Goal: Information Seeking & Learning: Understand process/instructions

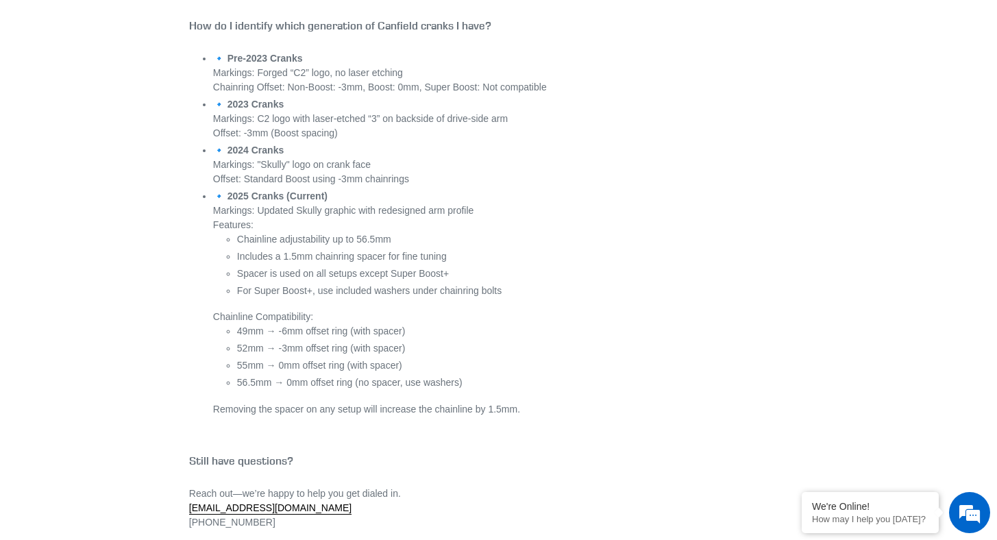
scroll to position [5502, 0]
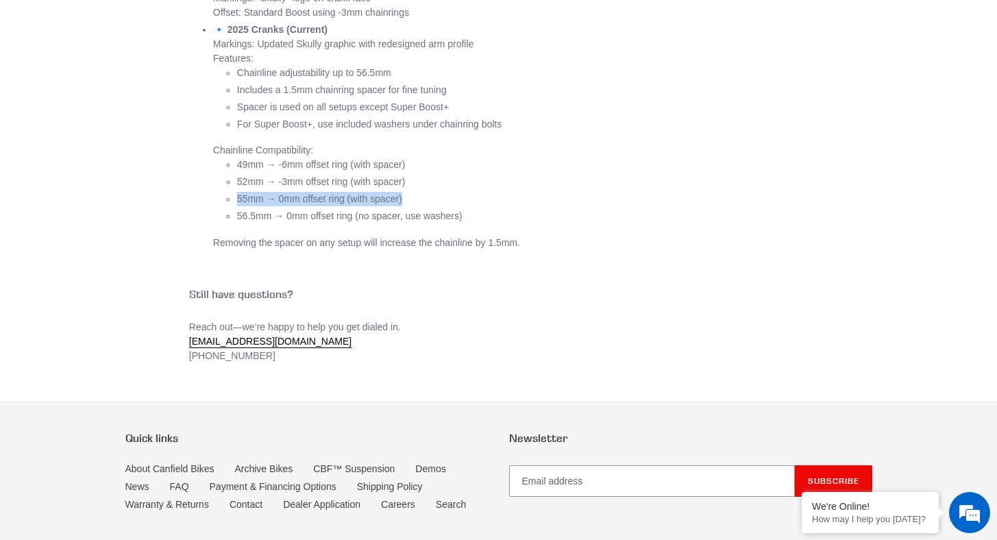
drag, startPoint x: 234, startPoint y: 208, endPoint x: 430, endPoint y: 211, distance: 196.1
click at [430, 211] on li "🔹 2025 Cranks (Current) Markings: Updated Skully graphic with redesigned arm pr…" at bounding box center [510, 137] width 595 height 228
click at [428, 206] on li "55mm → 0mm offset ring (with spacer)" at bounding box center [522, 199] width 571 height 14
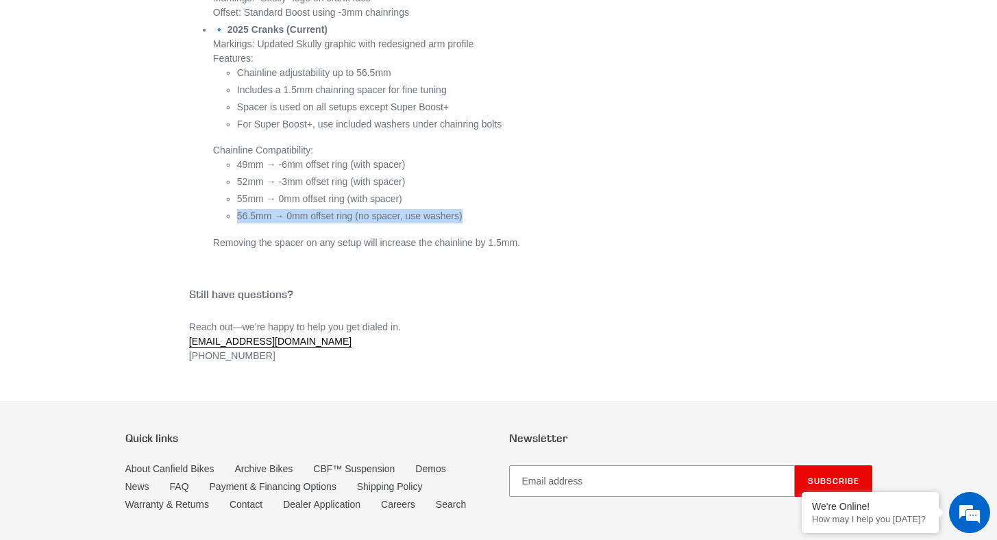
drag, startPoint x: 235, startPoint y: 223, endPoint x: 478, endPoint y: 226, distance: 243.3
click at [478, 226] on li "🔹 2025 Cranks (Current) Markings: Updated Skully graphic with redesigned arm pr…" at bounding box center [510, 137] width 595 height 228
click at [478, 223] on li "56.5mm → 0mm offset ring (no spacer, use washers)" at bounding box center [522, 216] width 571 height 14
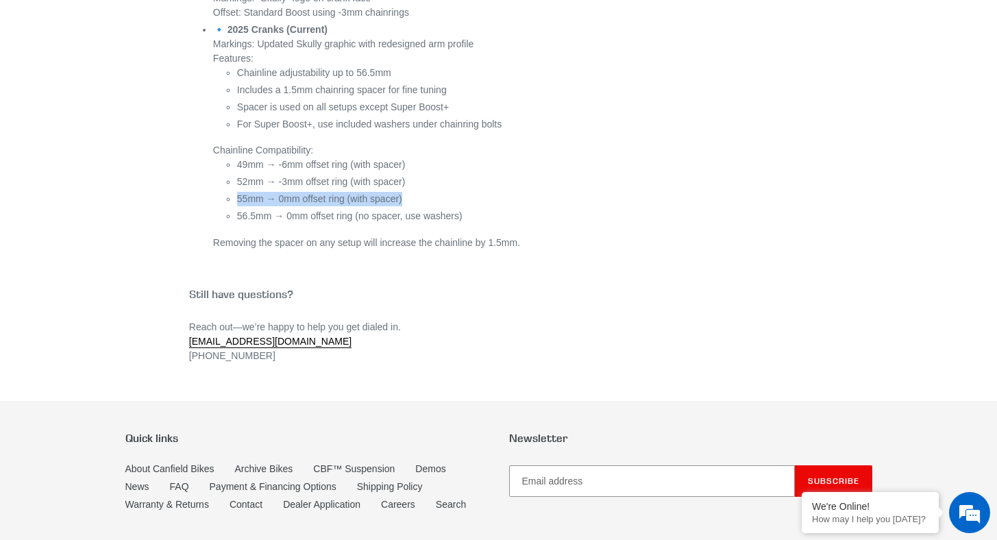
drag, startPoint x: 235, startPoint y: 203, endPoint x: 423, endPoint y: 206, distance: 187.8
click at [421, 207] on li "🔹 2025 Cranks (Current) Markings: Updated Skully graphic with redesigned arm pr…" at bounding box center [510, 137] width 595 height 228
click at [441, 206] on li "55mm → 0mm offset ring (with spacer)" at bounding box center [522, 199] width 571 height 14
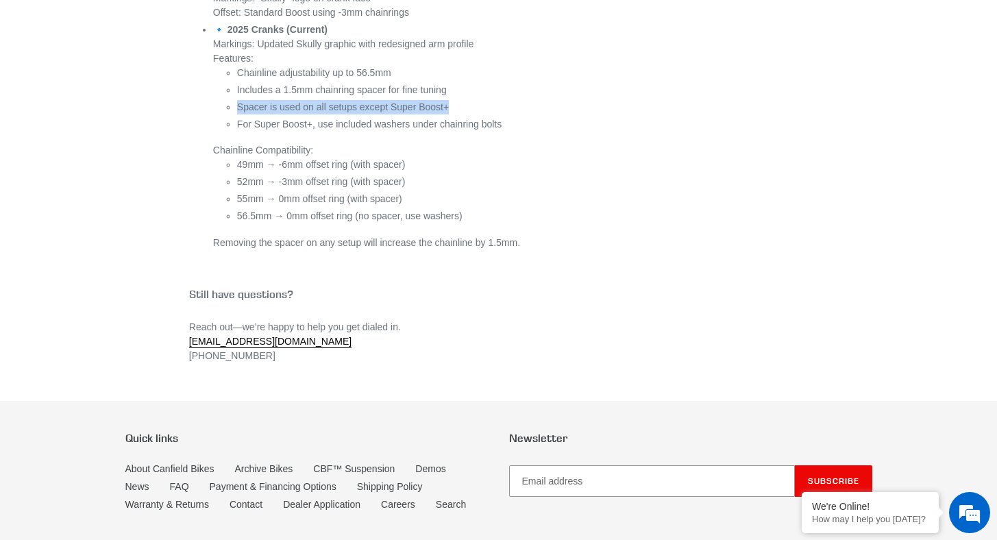
drag, startPoint x: 254, startPoint y: 114, endPoint x: 482, endPoint y: 119, distance: 227.6
click at [482, 119] on li "🔹 2025 Cranks (Current) Markings: Updated Skully graphic with redesigned arm pr…" at bounding box center [510, 137] width 595 height 228
click at [482, 114] on li "Spacer is used on all setups except Super Boost+" at bounding box center [522, 107] width 571 height 14
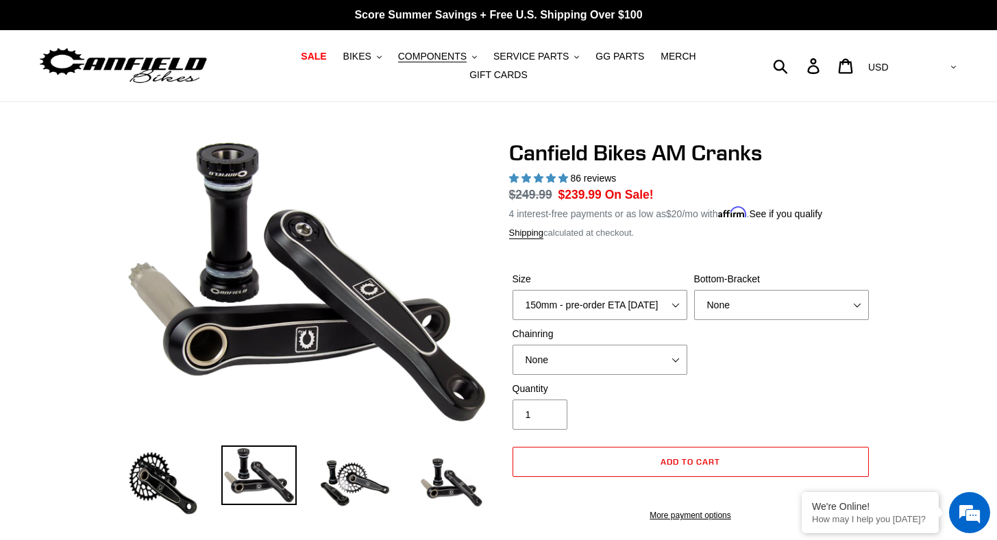
select select "160mm - pre-order ETA 9/30/25"
select select "highest-rating"
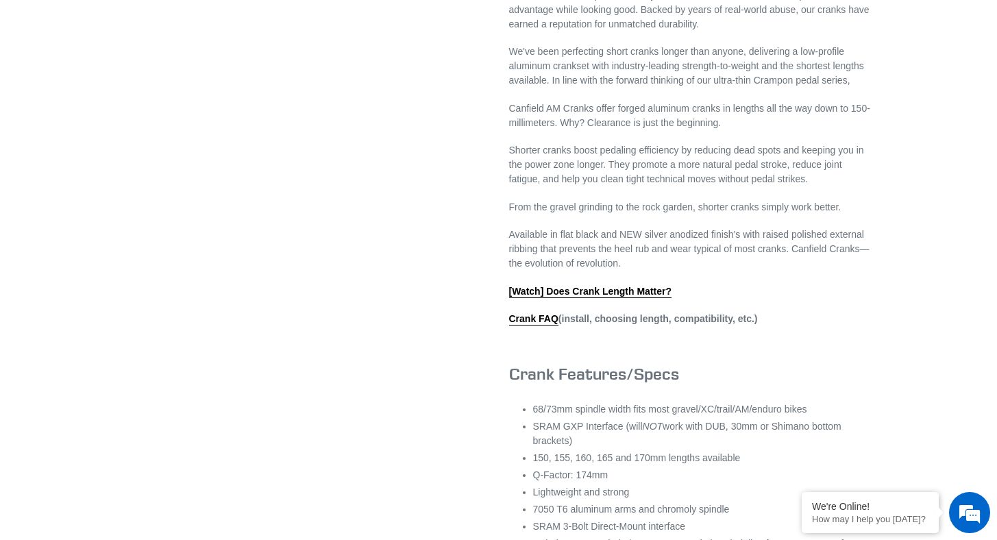
scroll to position [58, 0]
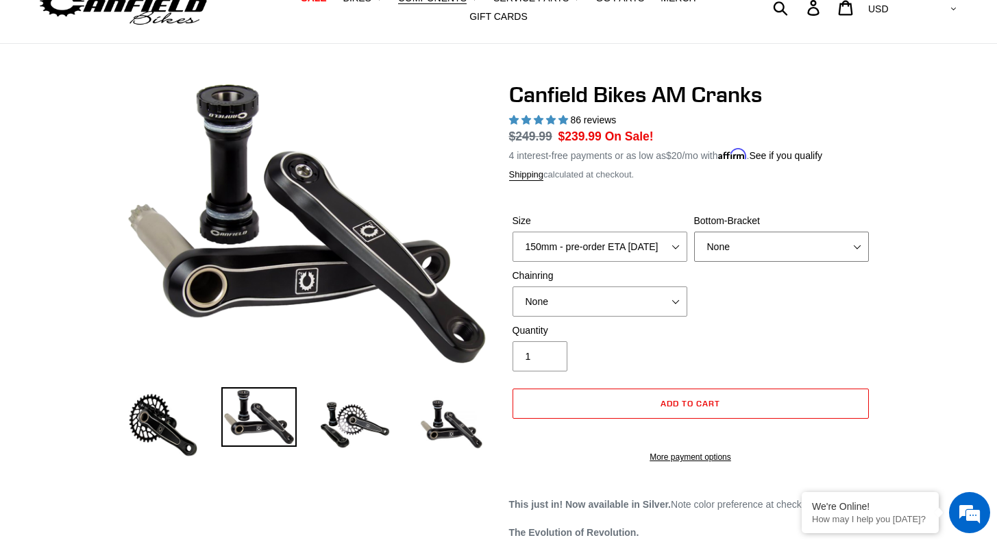
select select "BSA Threaded 68/73mm"
select select "30t Oval (Boost 148)"
click at [790, 331] on div "Quantity 1" at bounding box center [690, 351] width 363 height 55
click at [858, 289] on div "Size 150mm - pre-order ETA 9/30/25 155mm - pre-order ETA 9/30/25 160mm - pre-or…" at bounding box center [690, 269] width 363 height 110
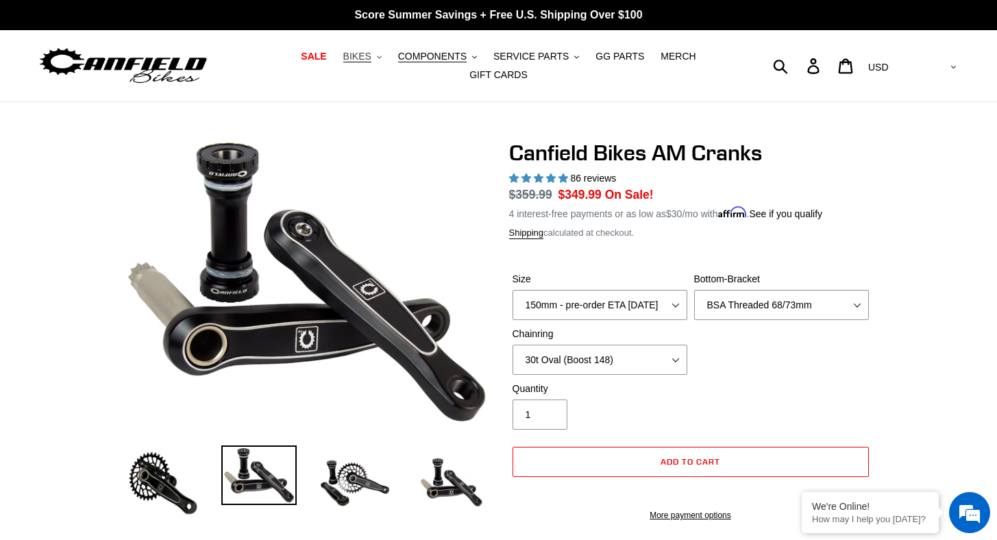
click at [364, 60] on span "BIKES" at bounding box center [357, 57] width 28 height 12
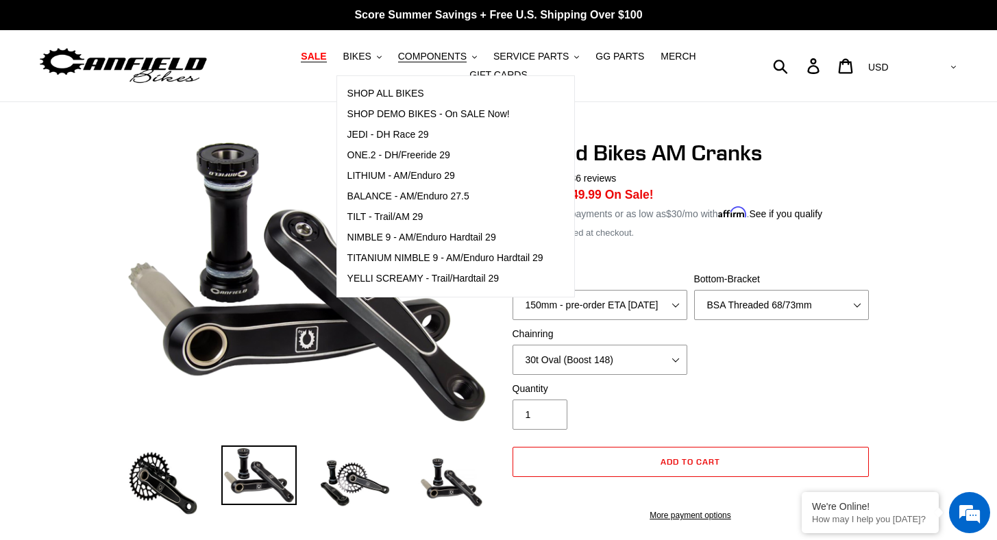
click at [326, 58] on span "SALE" at bounding box center [313, 57] width 25 height 12
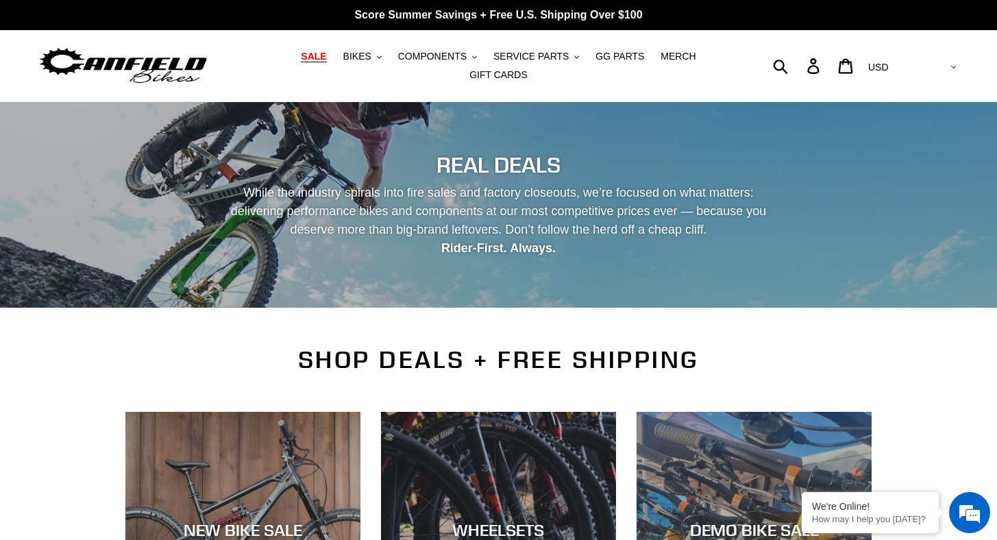
scroll to position [369, 0]
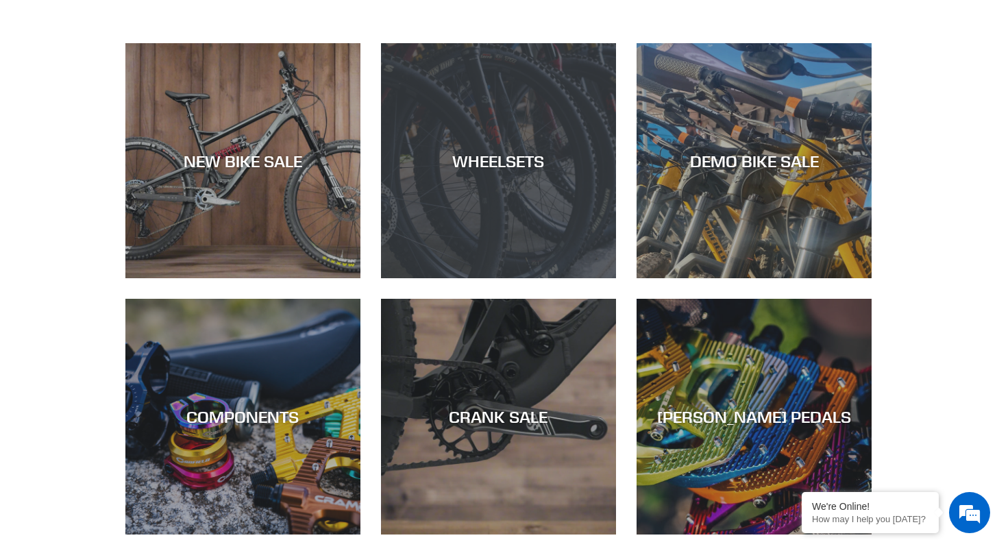
click at [467, 278] on div "WHEELSETS" at bounding box center [498, 278] width 235 height 0
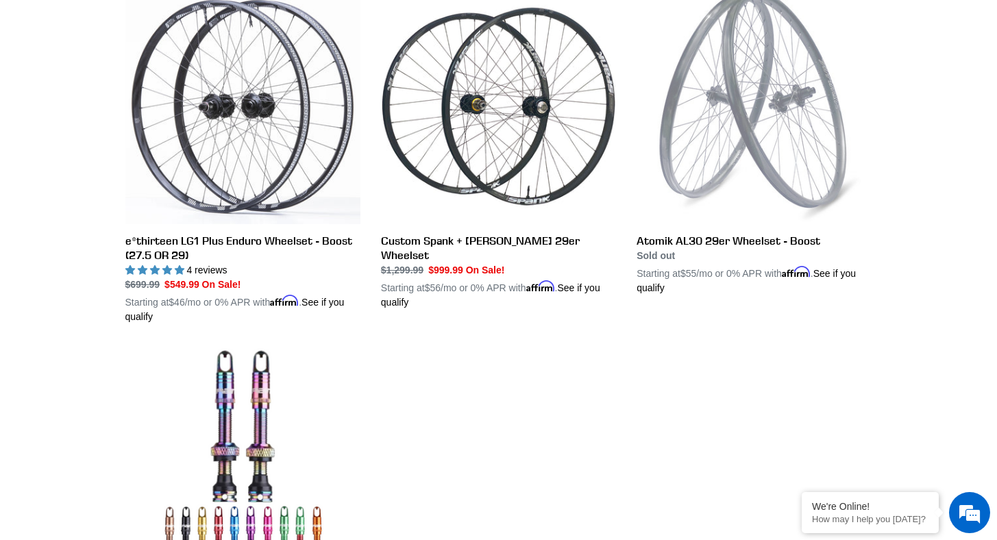
scroll to position [369, 0]
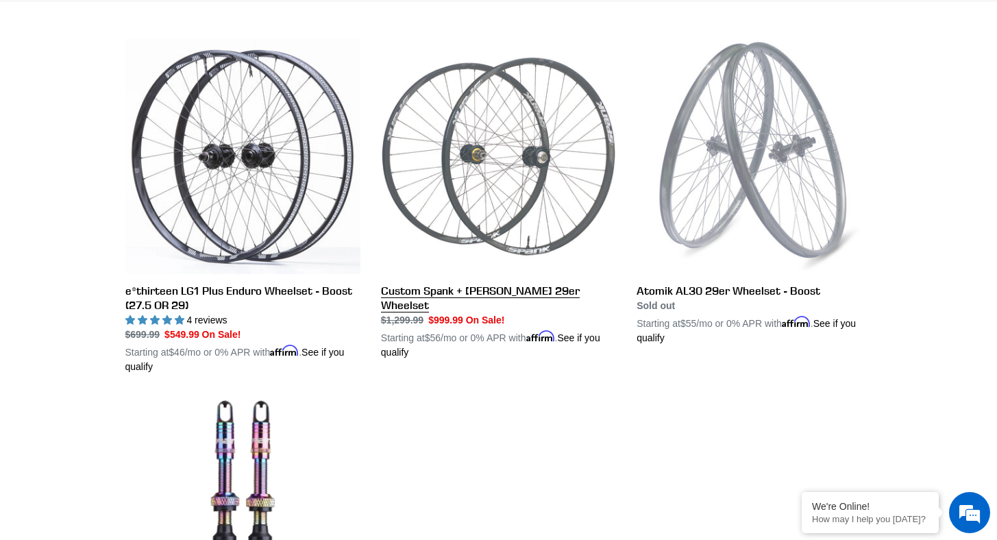
click at [459, 121] on link "Custom Spank + Hadley DH 29er Wheelset" at bounding box center [498, 199] width 235 height 321
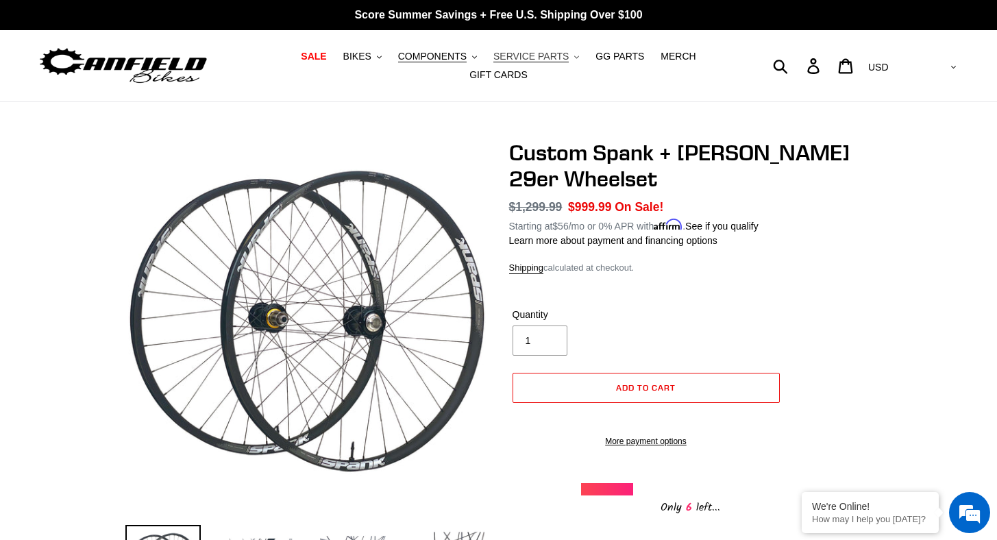
click at [563, 56] on span "SERVICE PARTS" at bounding box center [531, 57] width 75 height 12
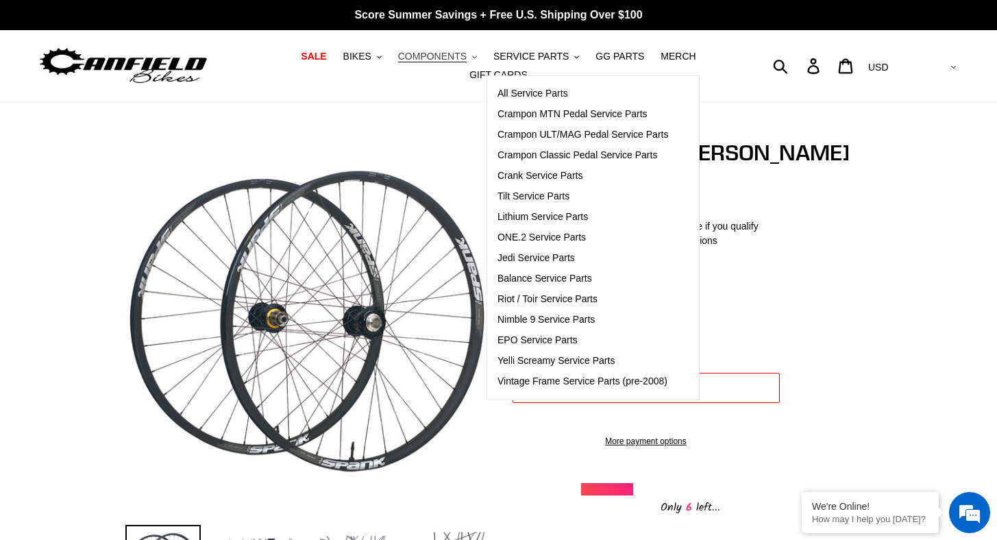
click at [452, 53] on span "COMPONENTS" at bounding box center [432, 57] width 69 height 12
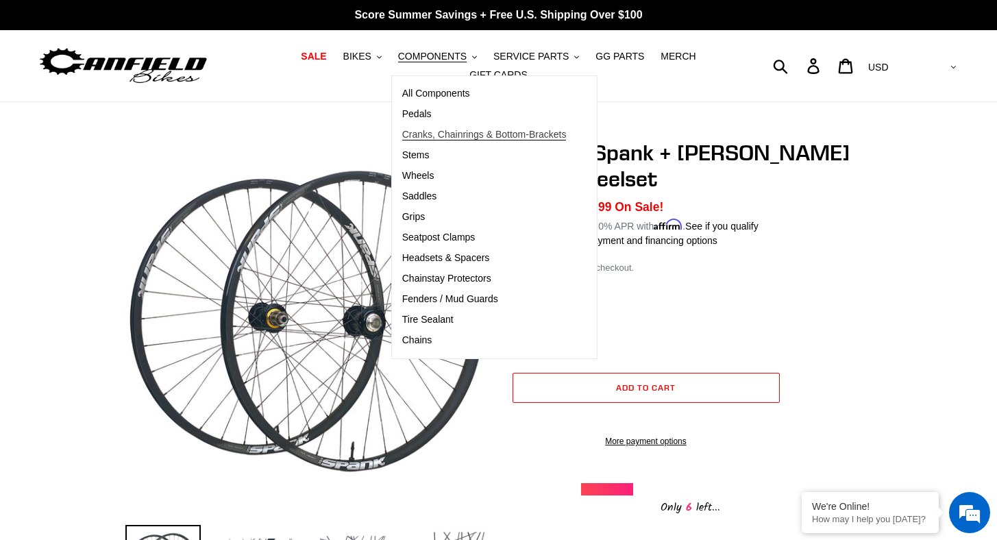
click at [504, 134] on span "Cranks, Chainrings & Bottom-Brackets" at bounding box center [484, 135] width 165 height 12
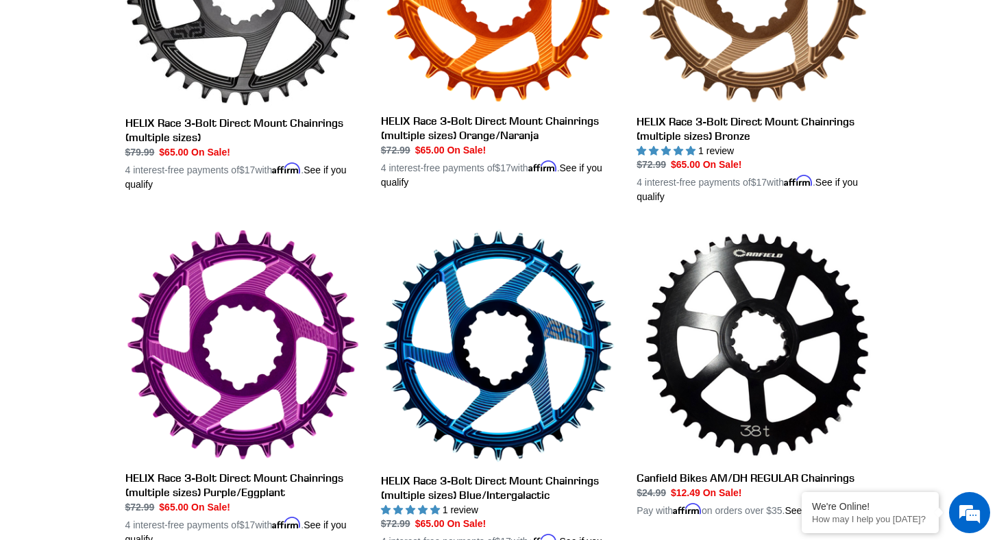
scroll to position [977, 0]
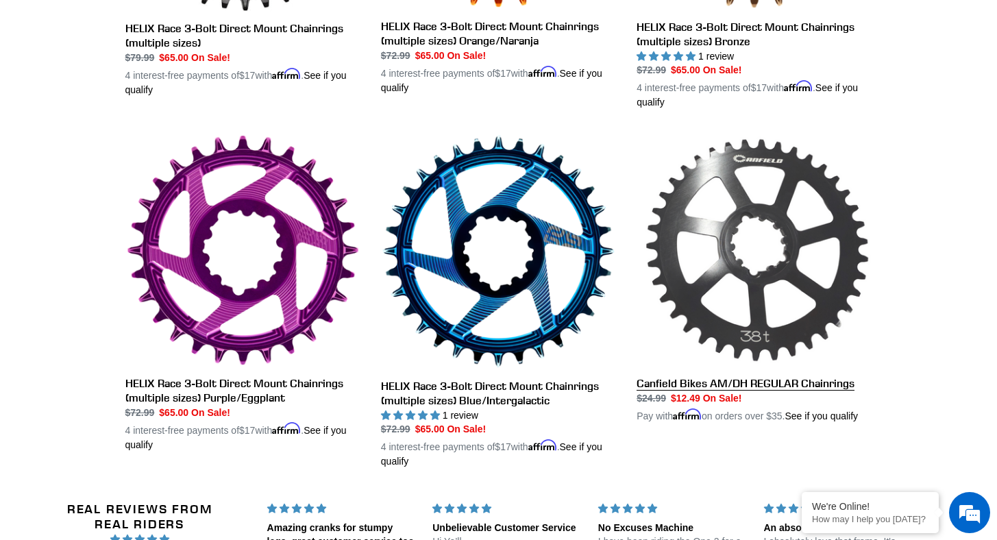
click at [829, 279] on link "Canfield Bikes AM/DH REGULAR Chainrings" at bounding box center [754, 279] width 235 height 290
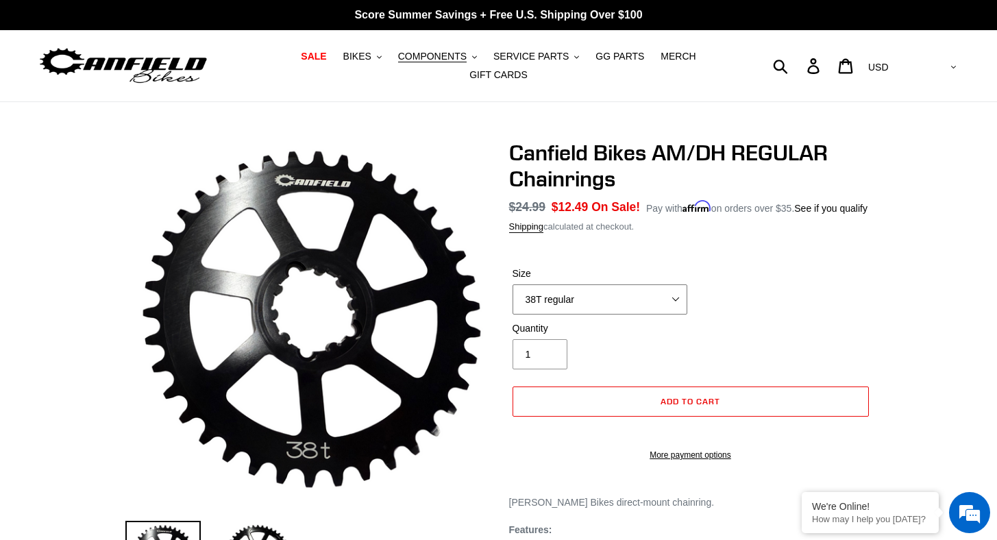
scroll to position [328, 0]
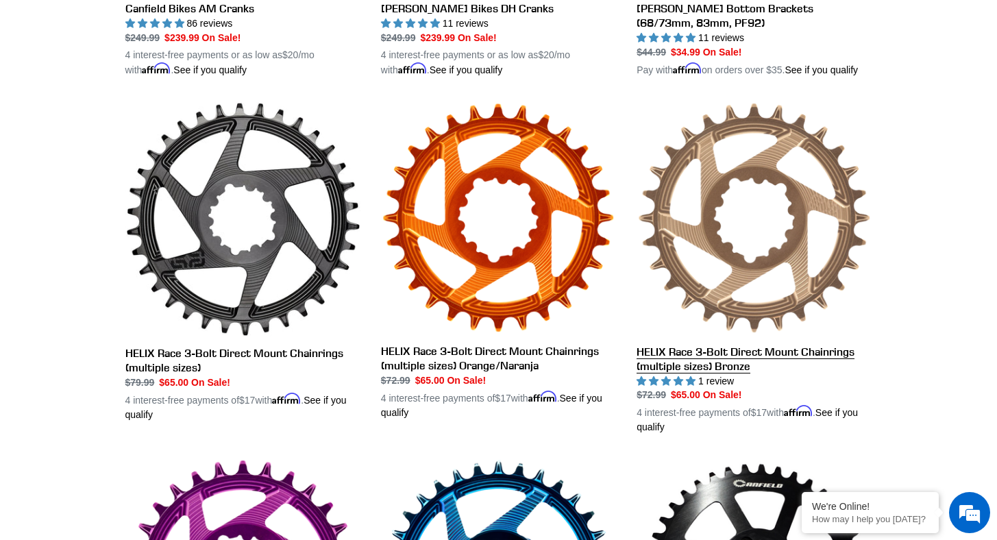
scroll to position [655, 0]
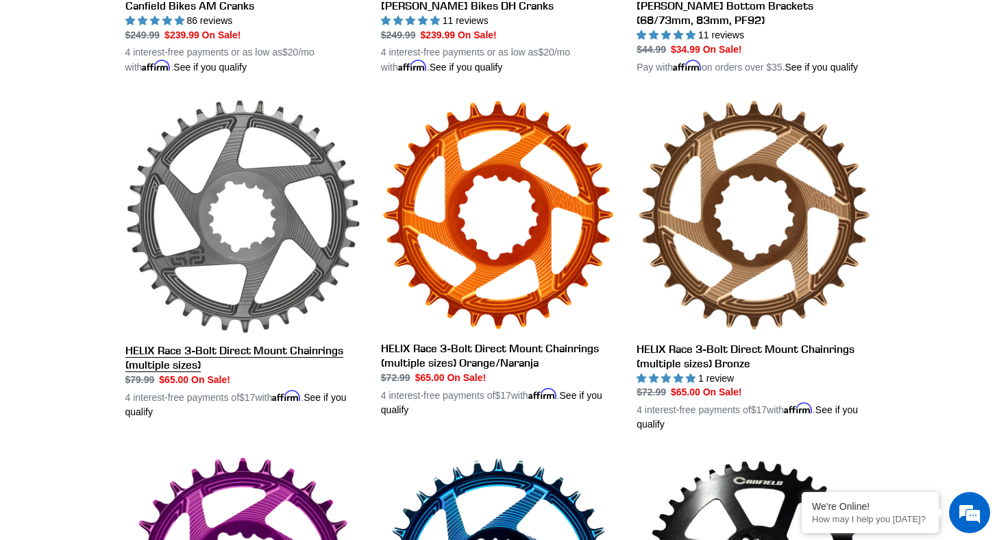
click at [260, 242] on link "HELIX Race 3-Bolt Direct Mount Chainrings (multiple sizes)" at bounding box center [242, 259] width 235 height 321
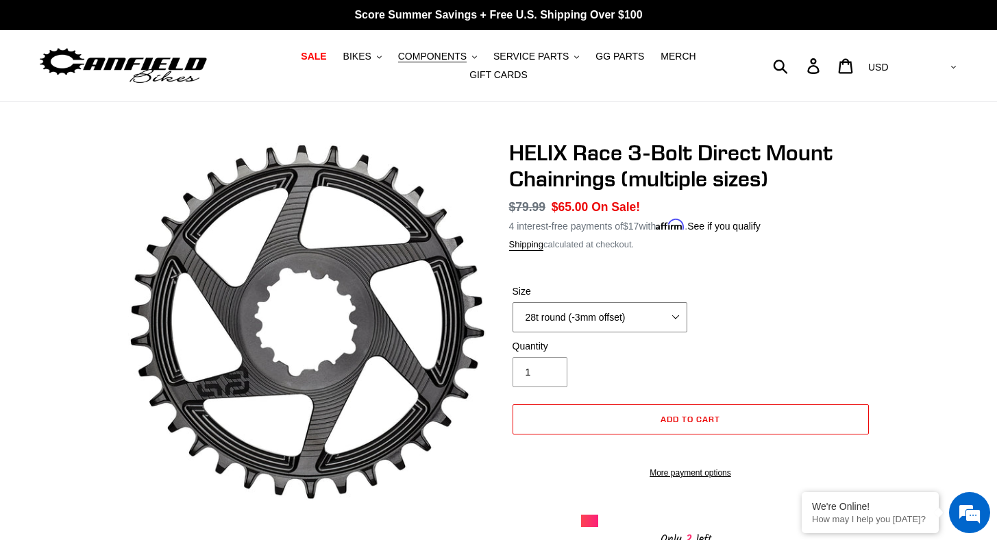
select select "30t round (-3mm offset)"
click at [914, 352] on div "HELIX Race 3-Bolt Direct Mount Chainrings (multiple sizes) No reviews Regular p…" at bounding box center [498, 509] width 997 height 738
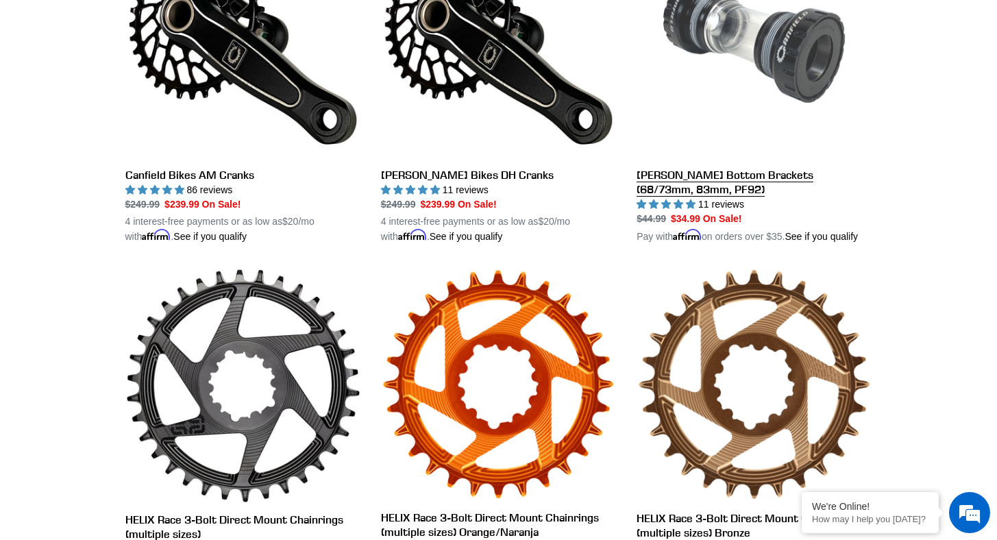
click at [792, 55] on link "[PERSON_NAME] Bottom Brackets (68/73mm, 83mm, PF92)" at bounding box center [754, 83] width 235 height 321
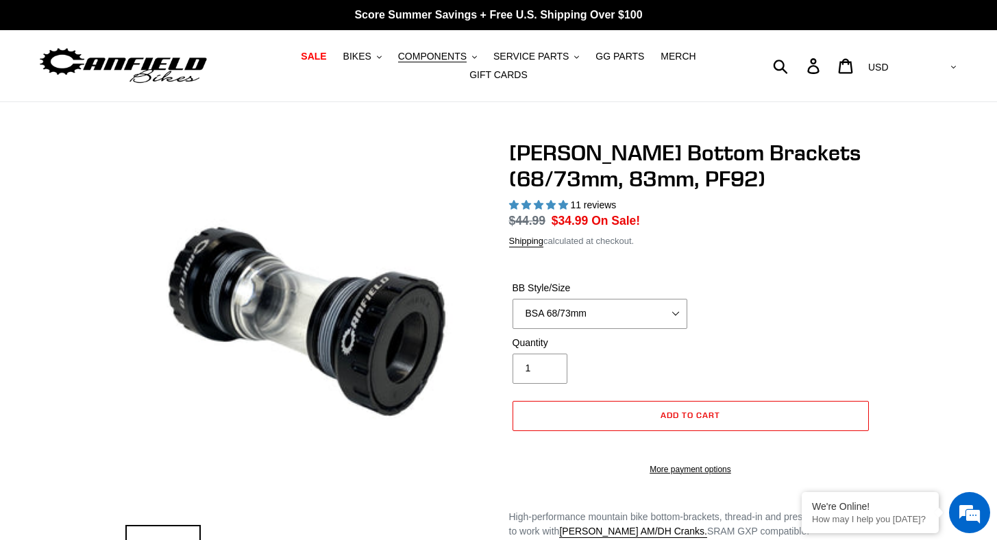
select select "highest-rating"
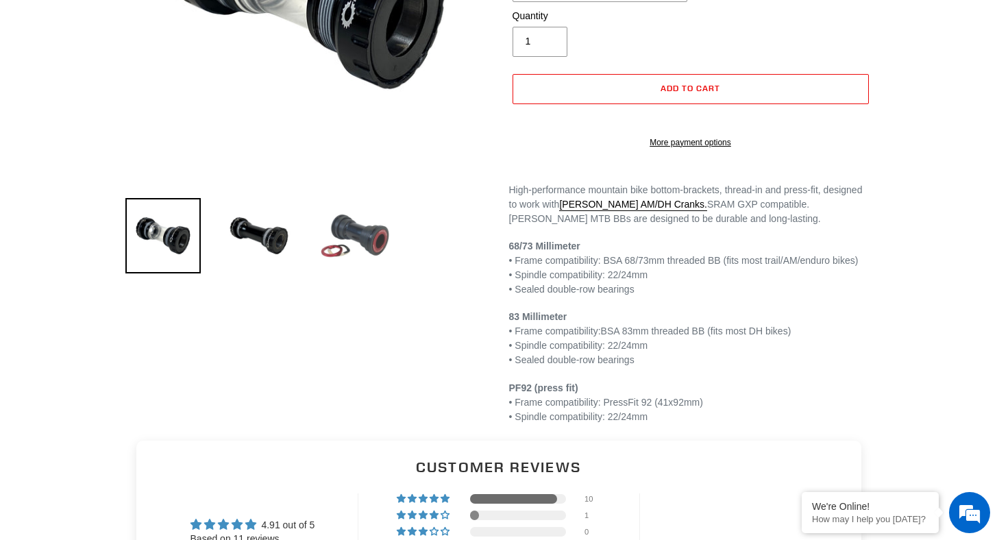
click at [363, 243] on img at bounding box center [354, 235] width 75 height 75
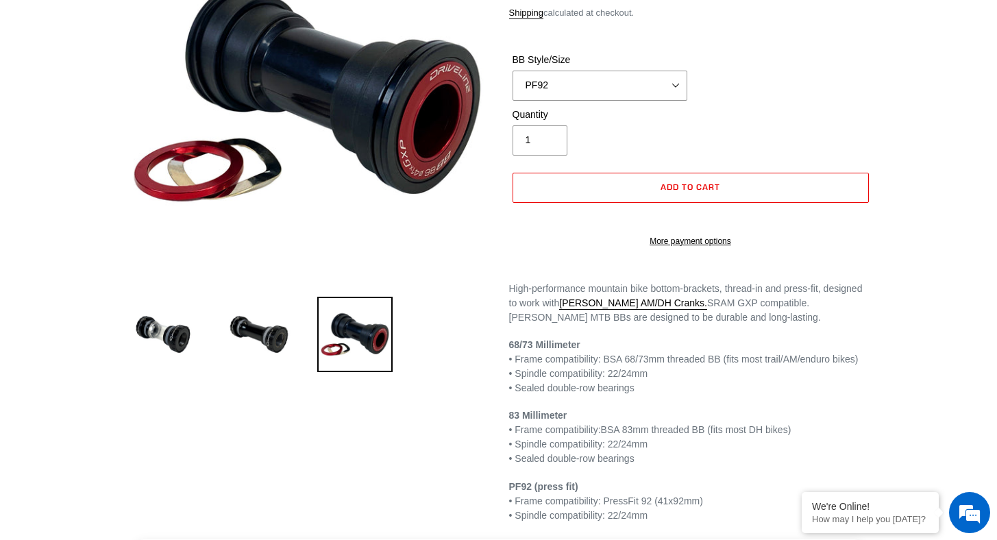
scroll to position [143, 0]
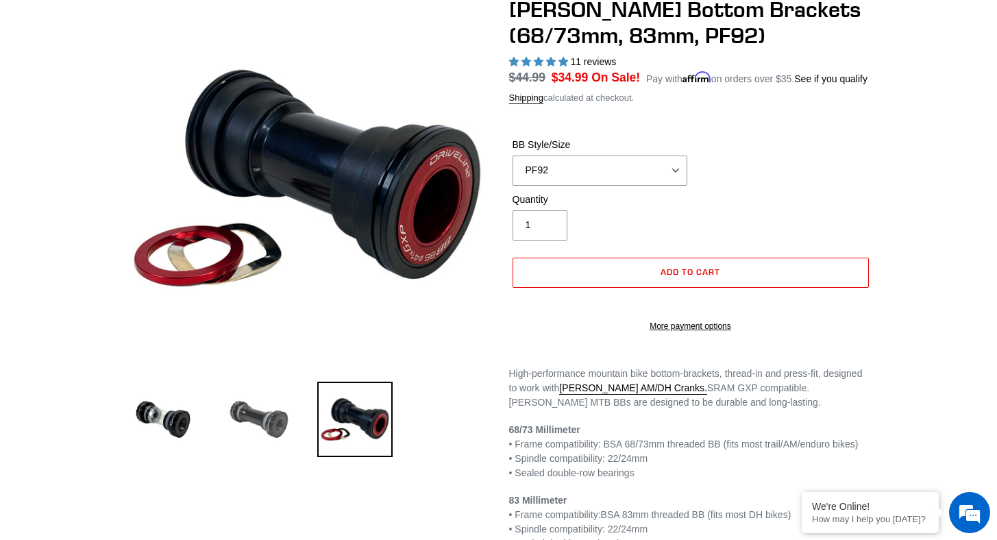
click at [257, 422] on img at bounding box center [258, 419] width 75 height 75
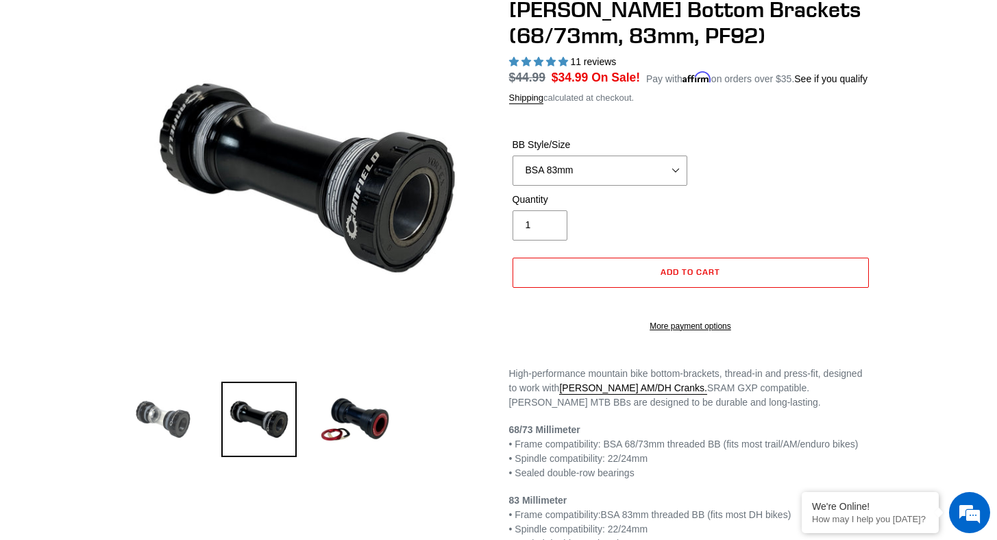
click at [150, 426] on img at bounding box center [162, 419] width 75 height 75
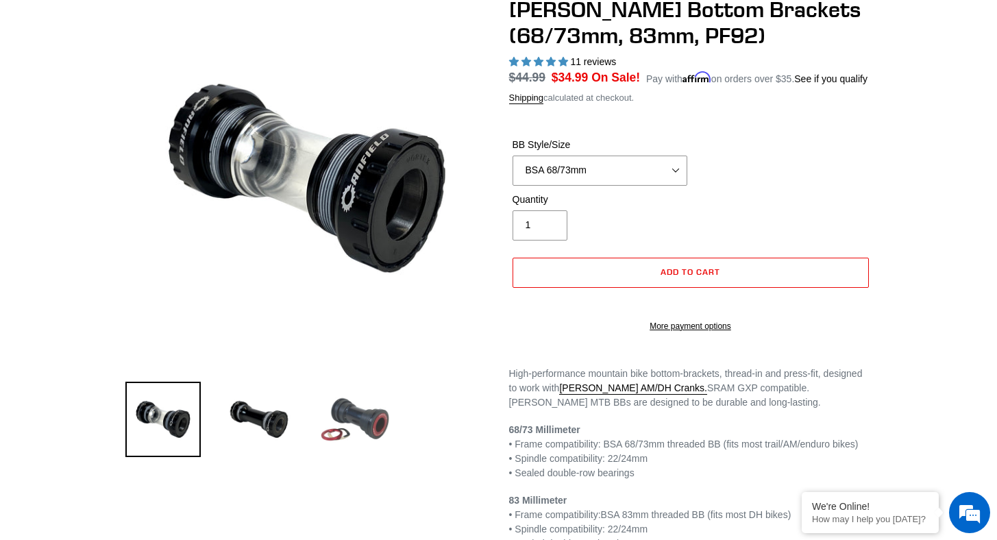
click at [365, 416] on img at bounding box center [354, 419] width 75 height 75
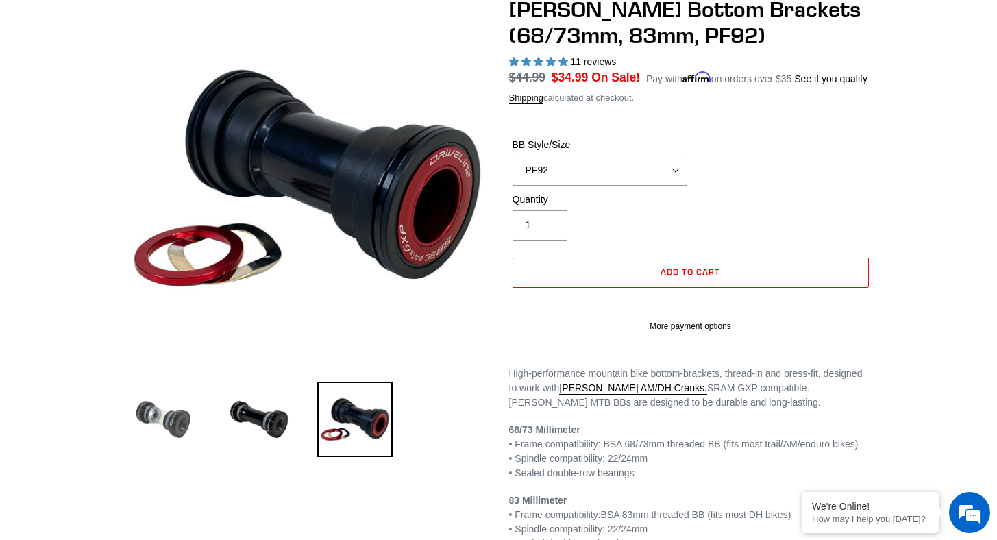
click at [159, 422] on img at bounding box center [162, 419] width 75 height 75
select select "BSA 68/73mm"
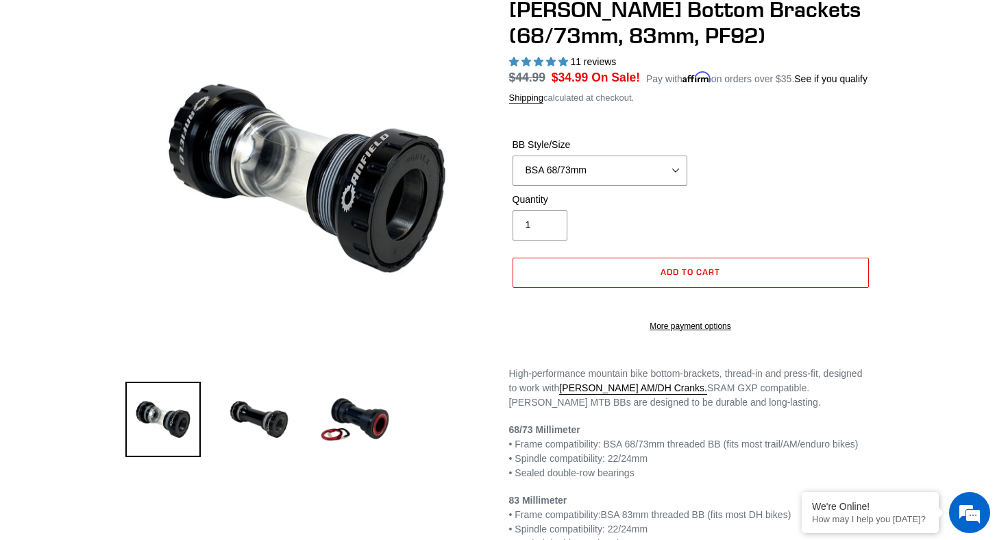
click at [836, 176] on div "BB Style/Size BSA 68/73mm BSA 83mm PF92" at bounding box center [690, 165] width 363 height 55
